Goal: Task Accomplishment & Management: Complete application form

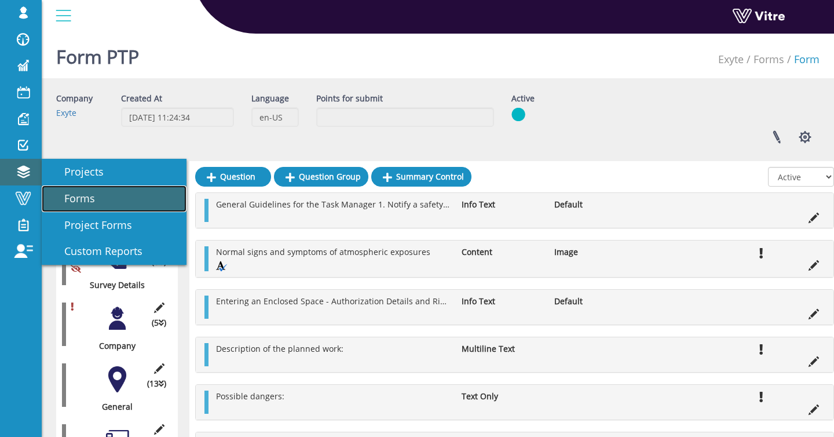
click at [62, 195] on span "Forms" at bounding box center [72, 198] width 45 height 14
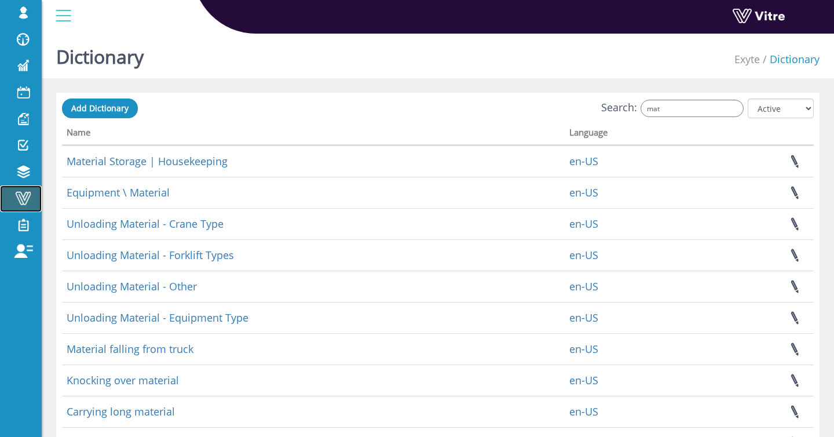
click at [11, 196] on span at bounding box center [23, 198] width 29 height 14
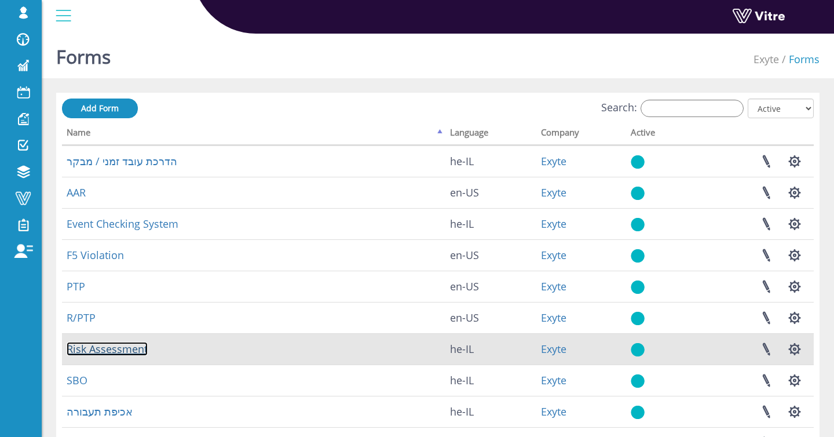
click at [87, 348] on link "Risk Assessment" at bounding box center [107, 349] width 81 height 14
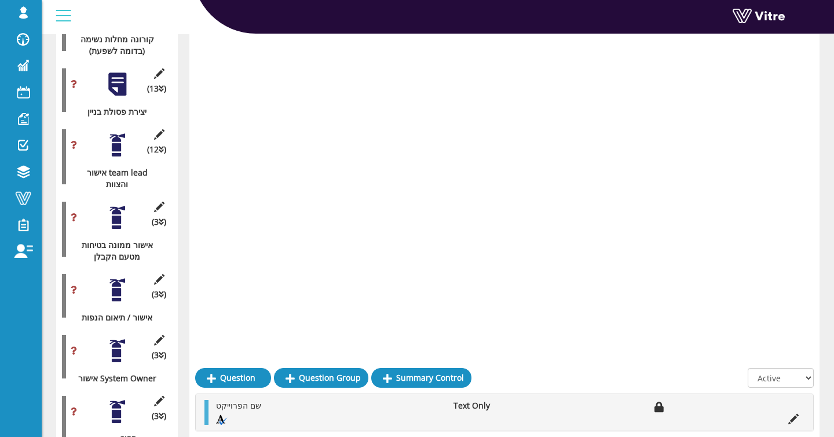
scroll to position [5060, 0]
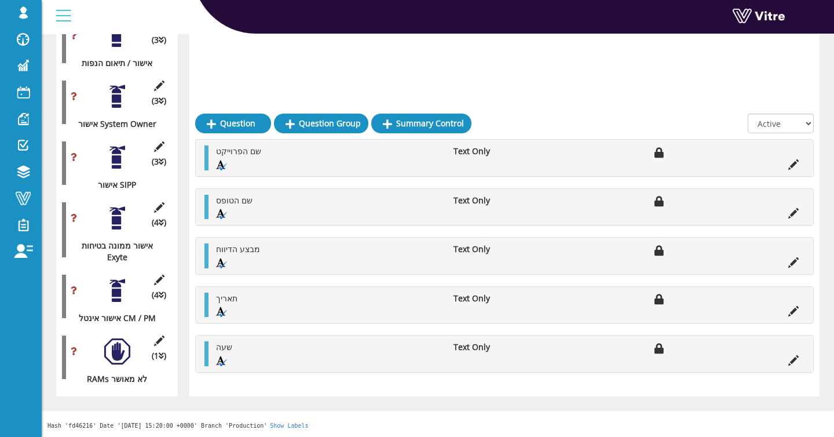
click at [111, 349] on div at bounding box center [117, 351] width 26 height 26
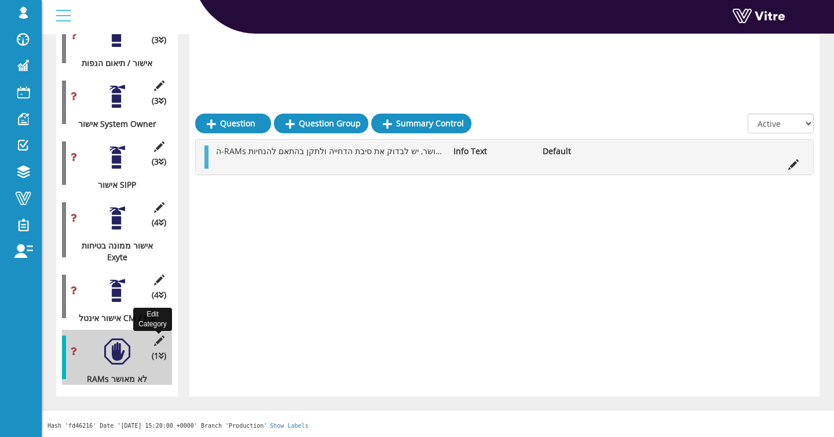
click at [162, 344] on icon at bounding box center [159, 340] width 14 height 10
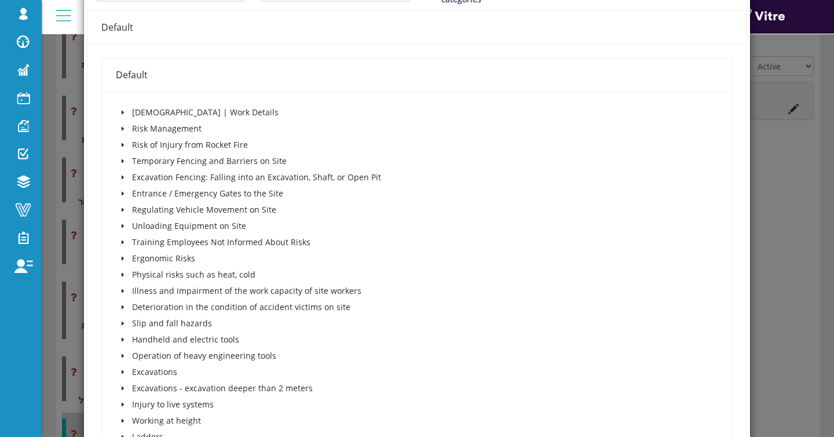
scroll to position [374, 0]
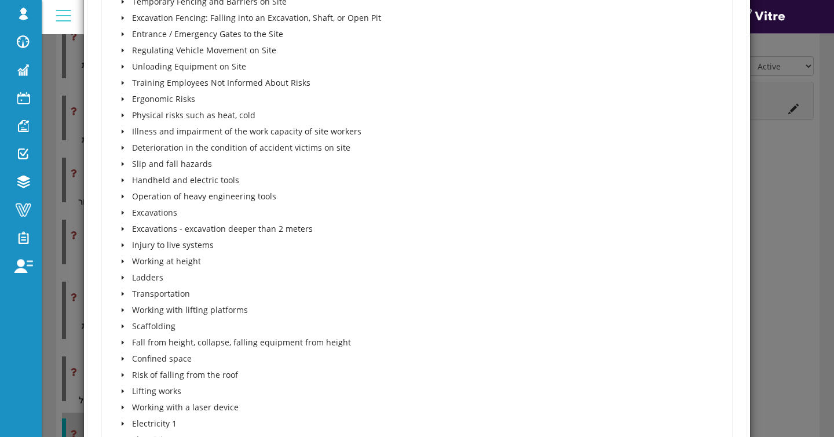
click at [822, 305] on div "× Edit Category Name RAMs לא מאושר Image 94 94 Presentation Conditional 5 Set D…" at bounding box center [417, 218] width 834 height 437
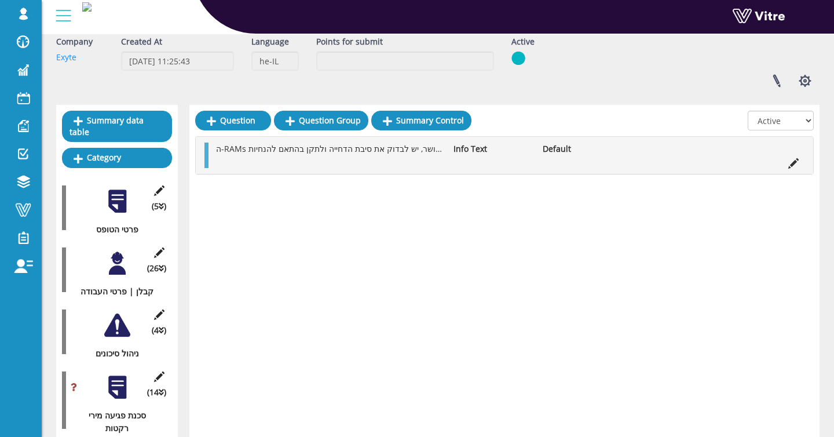
scroll to position [0, 0]
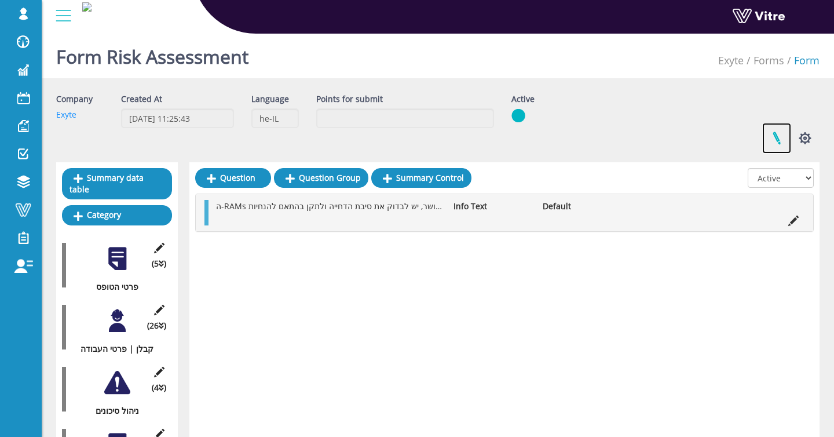
click at [788, 143] on link at bounding box center [776, 138] width 29 height 31
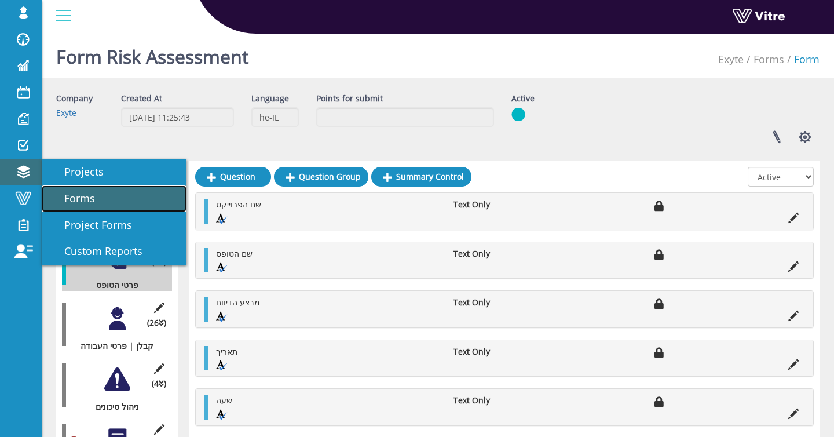
click at [65, 190] on link "Forms" at bounding box center [114, 198] width 145 height 27
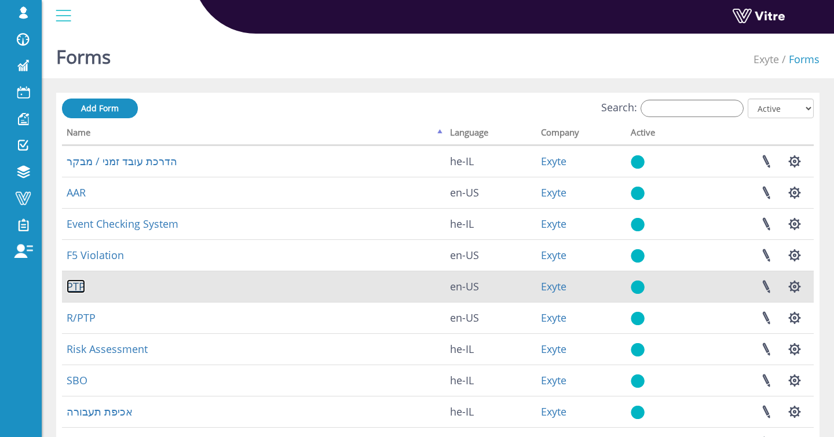
click at [76, 287] on link "PTP" at bounding box center [76, 286] width 19 height 14
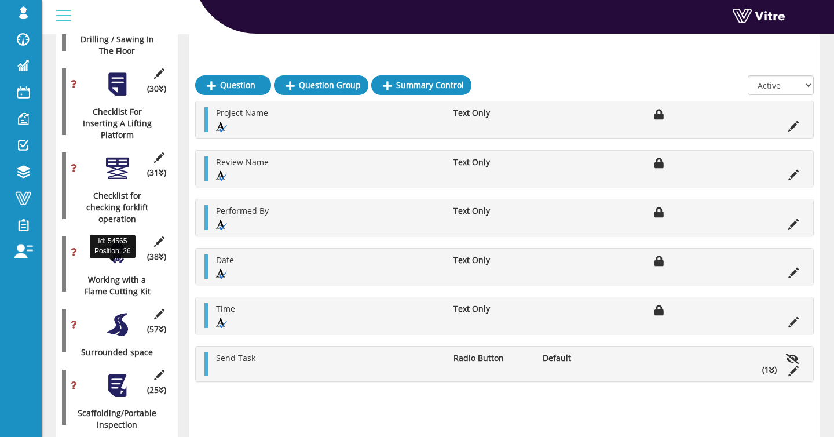
scroll to position [1130, 0]
